Goal: Check status: Check status

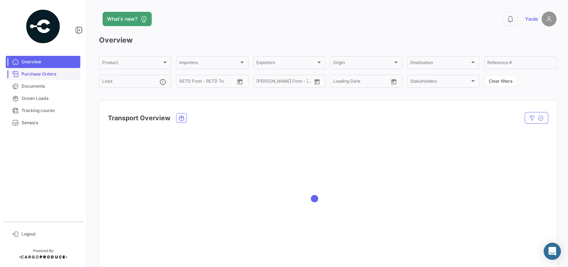
click at [52, 79] on link "Purchase Orders" at bounding box center [43, 74] width 75 height 12
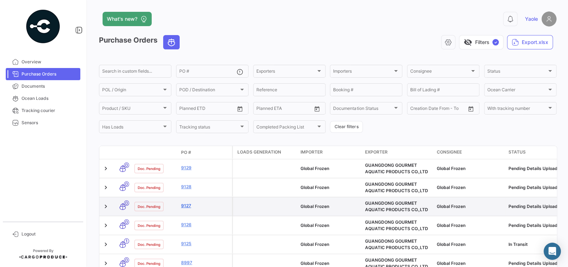
click at [186, 204] on link "9127" at bounding box center [205, 206] width 48 height 6
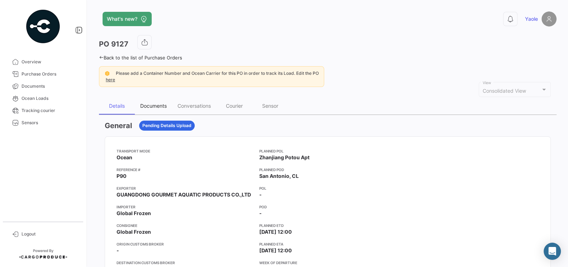
click at [151, 111] on div "Documents" at bounding box center [153, 105] width 37 height 17
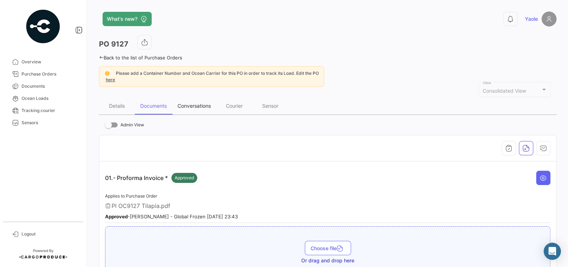
click at [204, 106] on div "Conversations" at bounding box center [193, 106] width 33 height 6
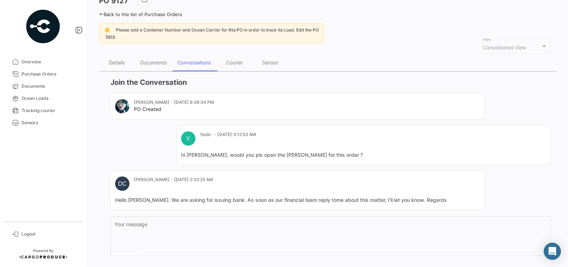
scroll to position [82, 0]
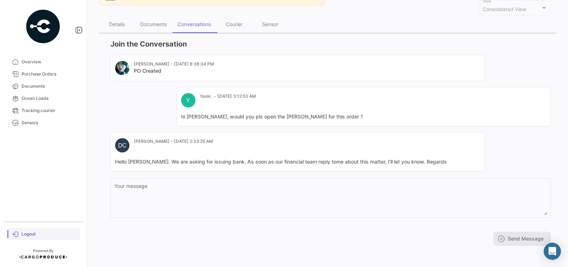
click at [23, 235] on span "Logout" at bounding box center [50, 234] width 56 height 6
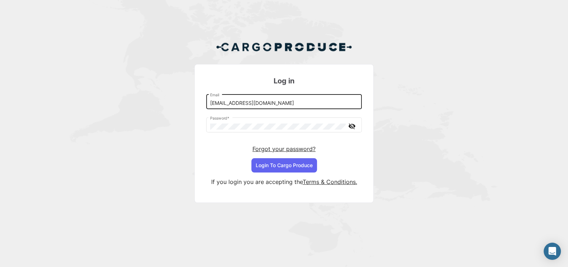
click at [261, 104] on input "[EMAIL_ADDRESS][DOMAIN_NAME]" at bounding box center [284, 103] width 148 height 6
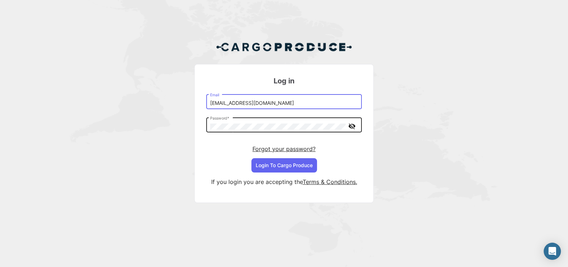
type input "[EMAIL_ADDRESS][DOMAIN_NAME]"
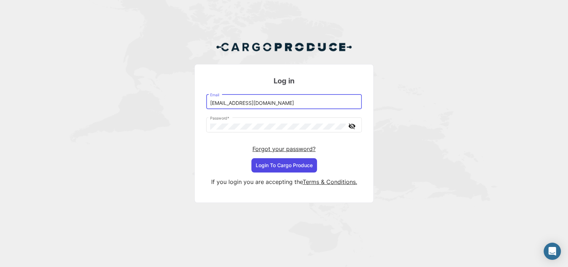
click at [291, 165] on button "Login To Cargo Produce" at bounding box center [284, 165] width 66 height 14
